Goal: Information Seeking & Learning: Learn about a topic

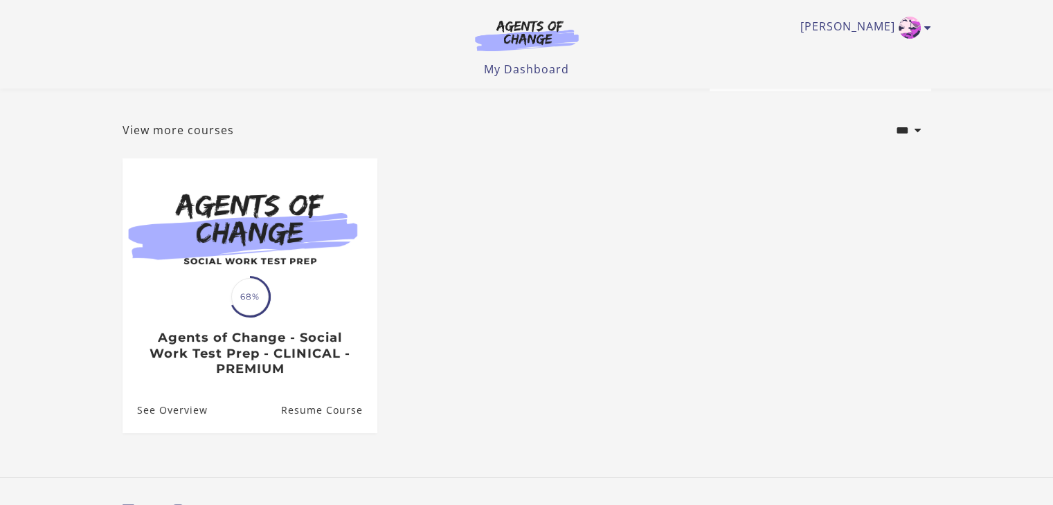
scroll to position [55, 0]
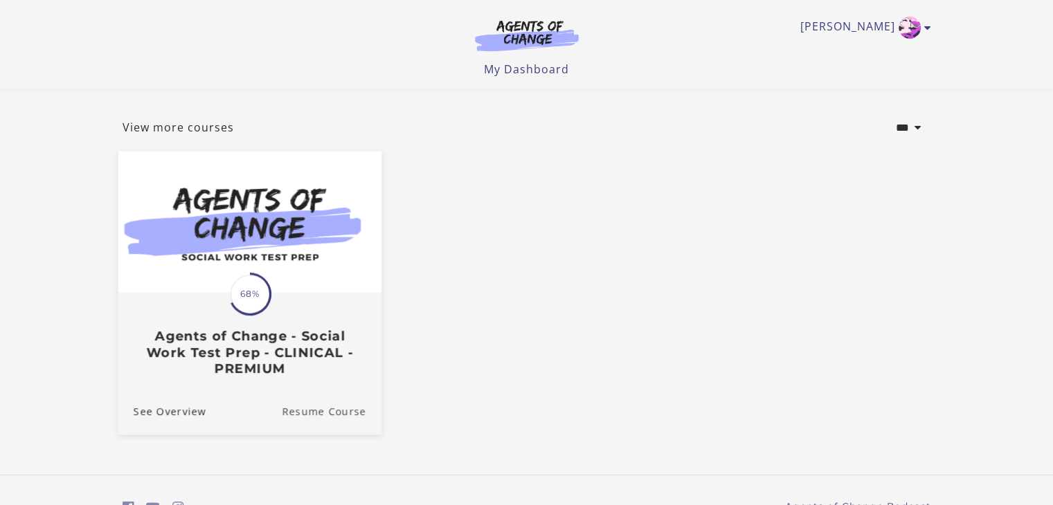
click at [318, 416] on link "Resume Course" at bounding box center [332, 411] width 100 height 46
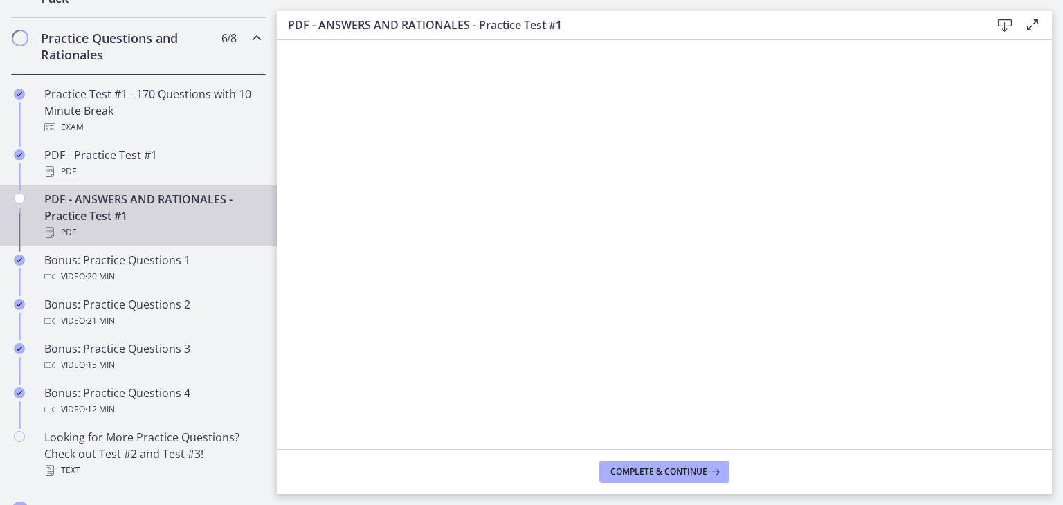
scroll to position [706, 0]
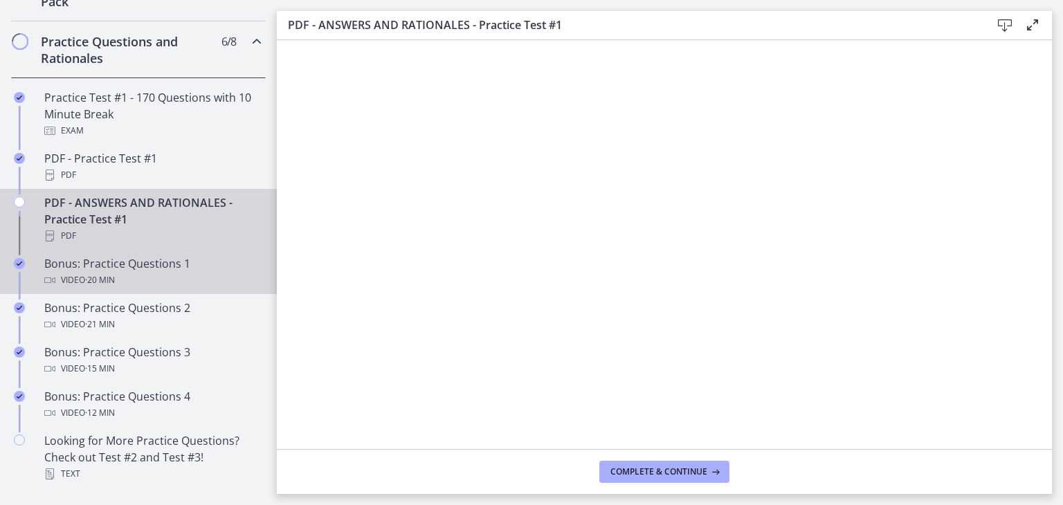
click at [202, 289] on div "Video · 20 min" at bounding box center [152, 280] width 216 height 17
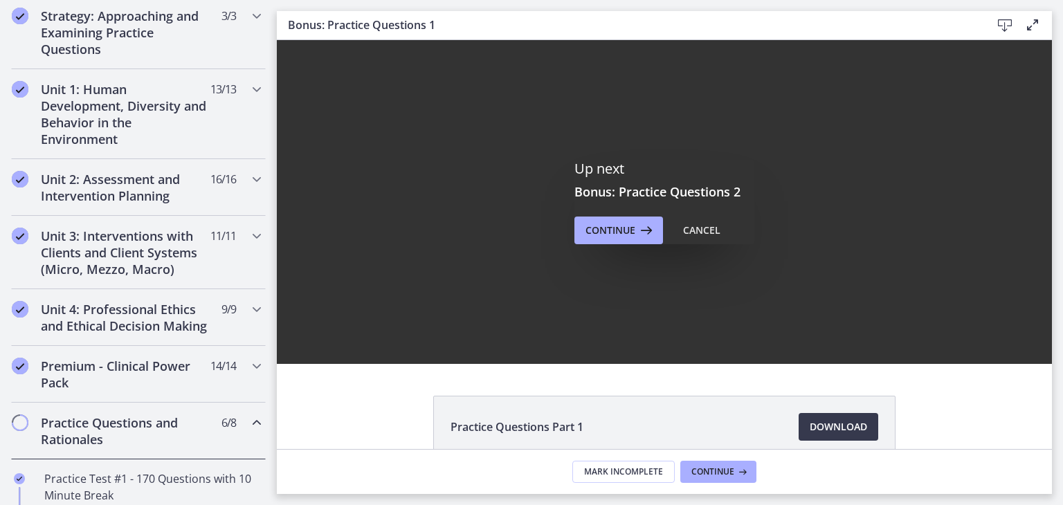
scroll to position [318, 0]
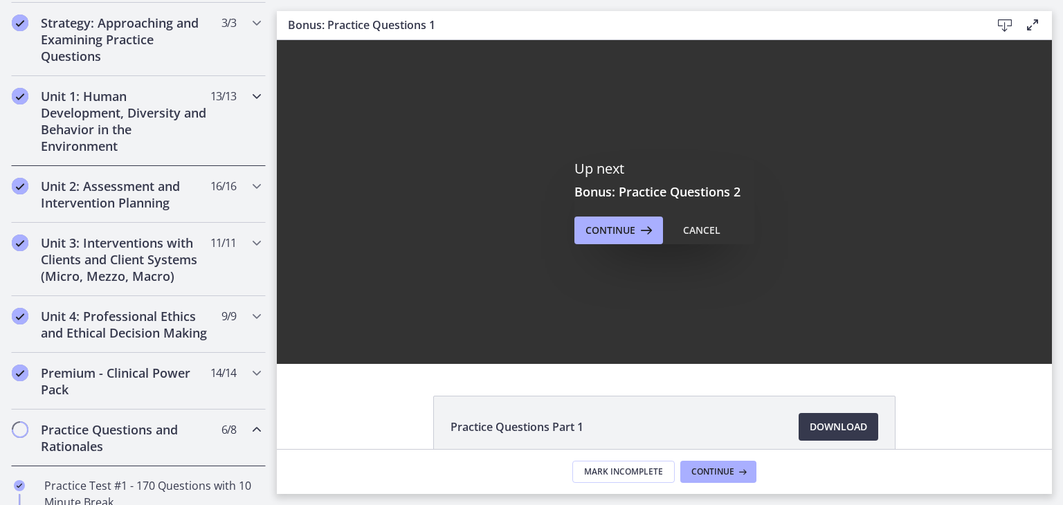
click at [121, 127] on h2 "Unit 1: Human Development, Diversity and Behavior in the Environment" at bounding box center [125, 121] width 169 height 66
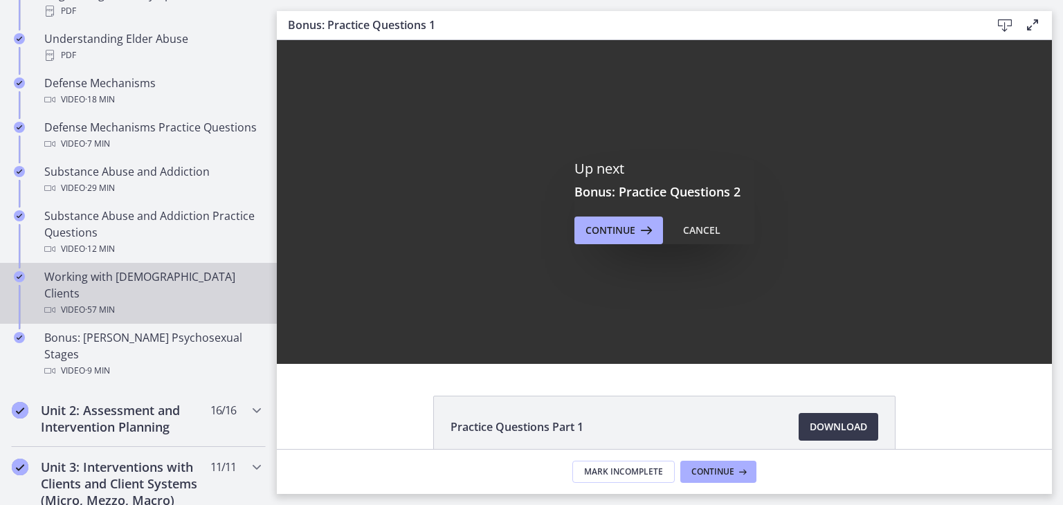
scroll to position [797, 0]
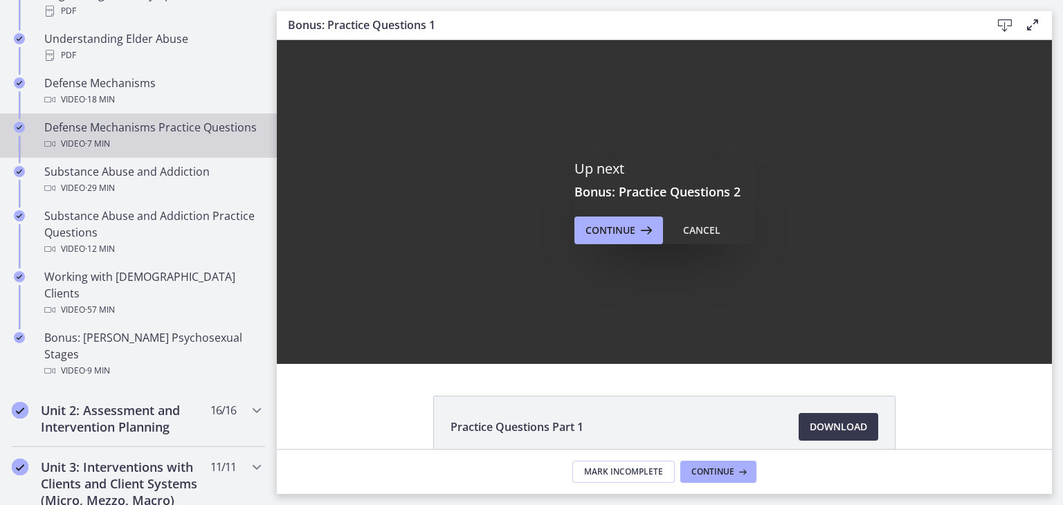
click at [152, 120] on div "Defense Mechanisms Practice Questions Video · 7 min" at bounding box center [152, 135] width 216 height 33
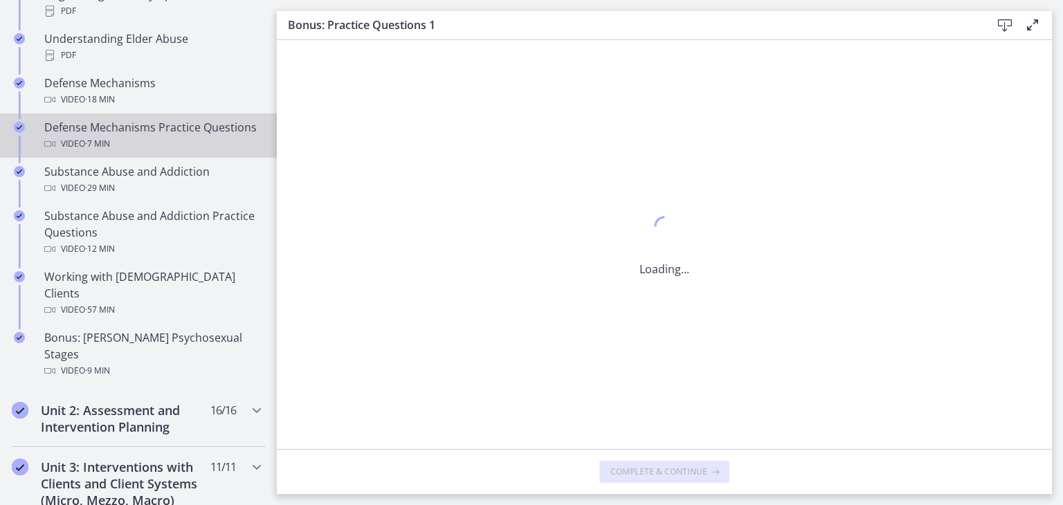
click at [152, 120] on div "Defense Mechanisms Practice Questions Video · 7 min" at bounding box center [152, 135] width 216 height 33
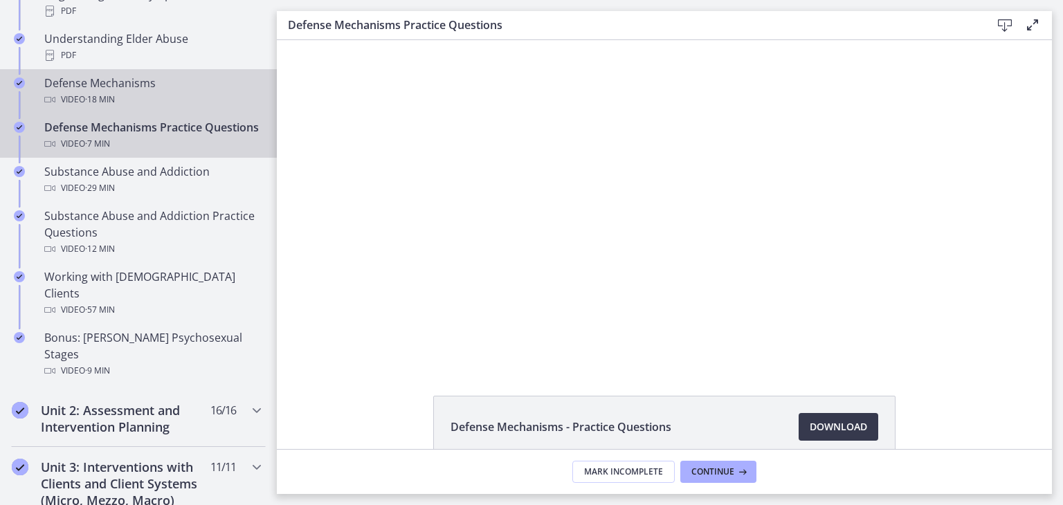
click at [154, 91] on div "Video · 18 min" at bounding box center [152, 99] width 216 height 17
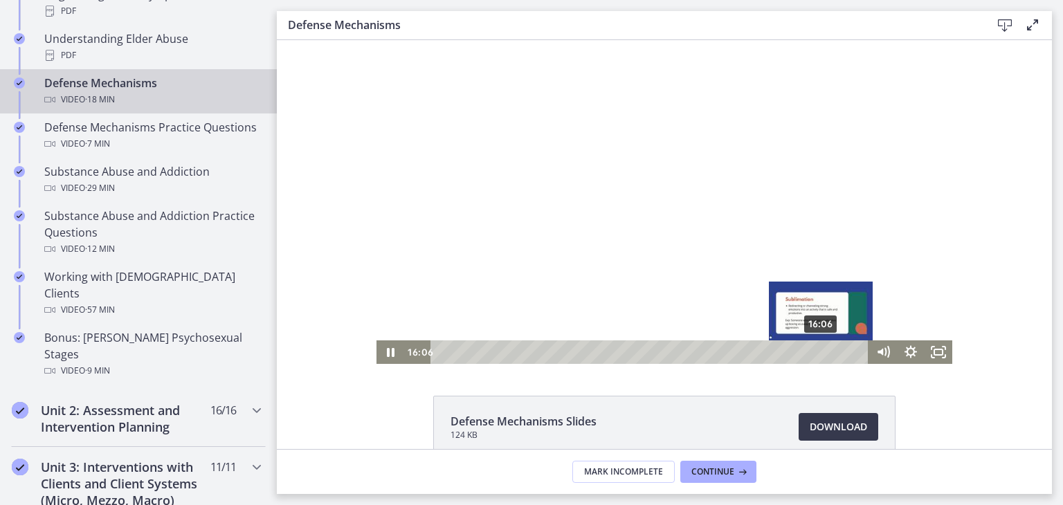
click at [817, 355] on div "Playbar" at bounding box center [821, 352] width 8 height 8
click at [811, 355] on div "15:52" at bounding box center [651, 352] width 421 height 24
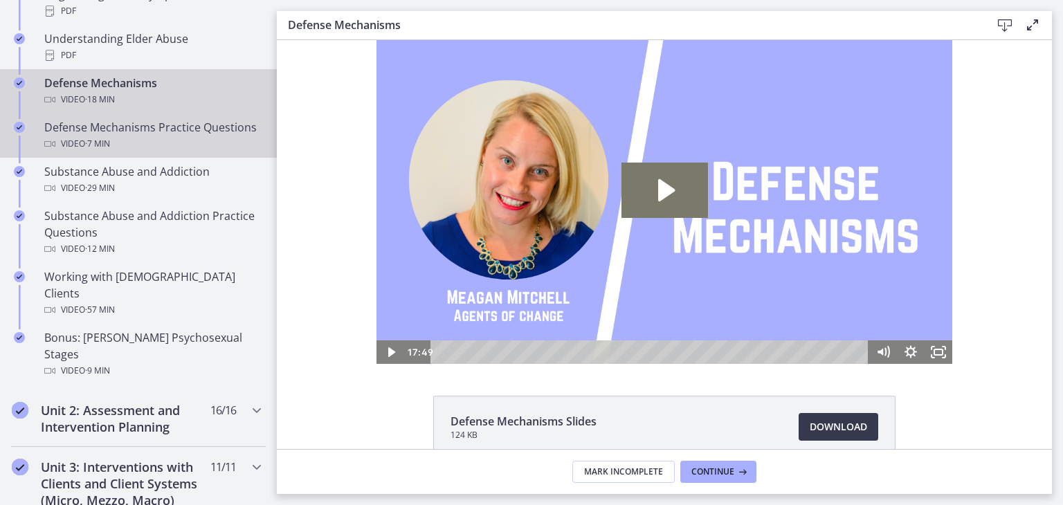
click at [188, 122] on div "Defense Mechanisms Practice Questions Video · 7 min" at bounding box center [152, 135] width 216 height 33
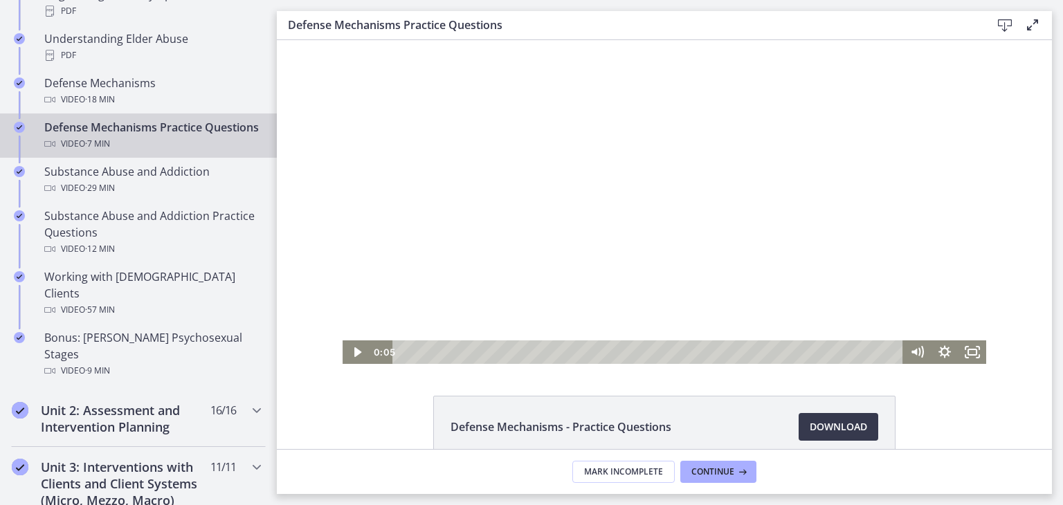
click at [567, 292] on div at bounding box center [665, 202] width 644 height 324
click at [331, 364] on html "Click for sound @keyframes VOLUME_SMALL_WAVE_FLASH { 0% { opacity: 0; } 33% { o…" at bounding box center [664, 202] width 775 height 324
click at [482, 156] on div at bounding box center [665, 202] width 644 height 324
click at [432, 219] on div at bounding box center [665, 202] width 644 height 324
